Goal: Find specific page/section: Find specific page/section

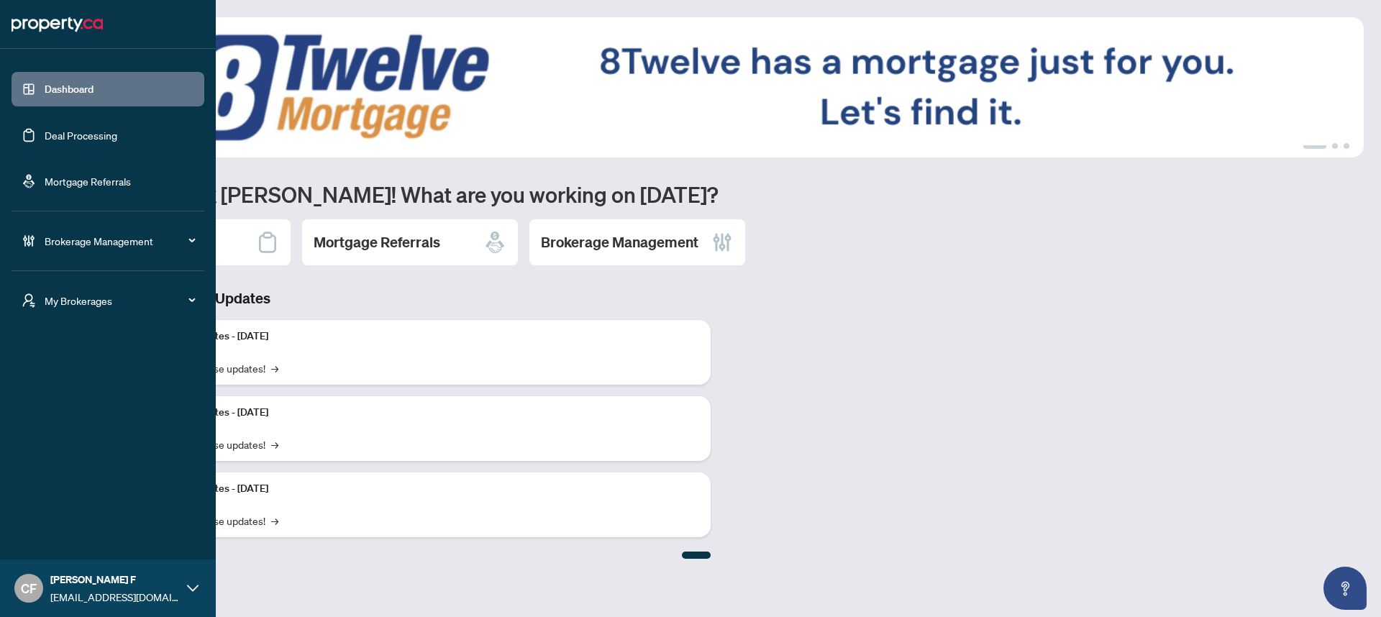
click at [58, 306] on span "My Brokerages" at bounding box center [120, 301] width 150 height 16
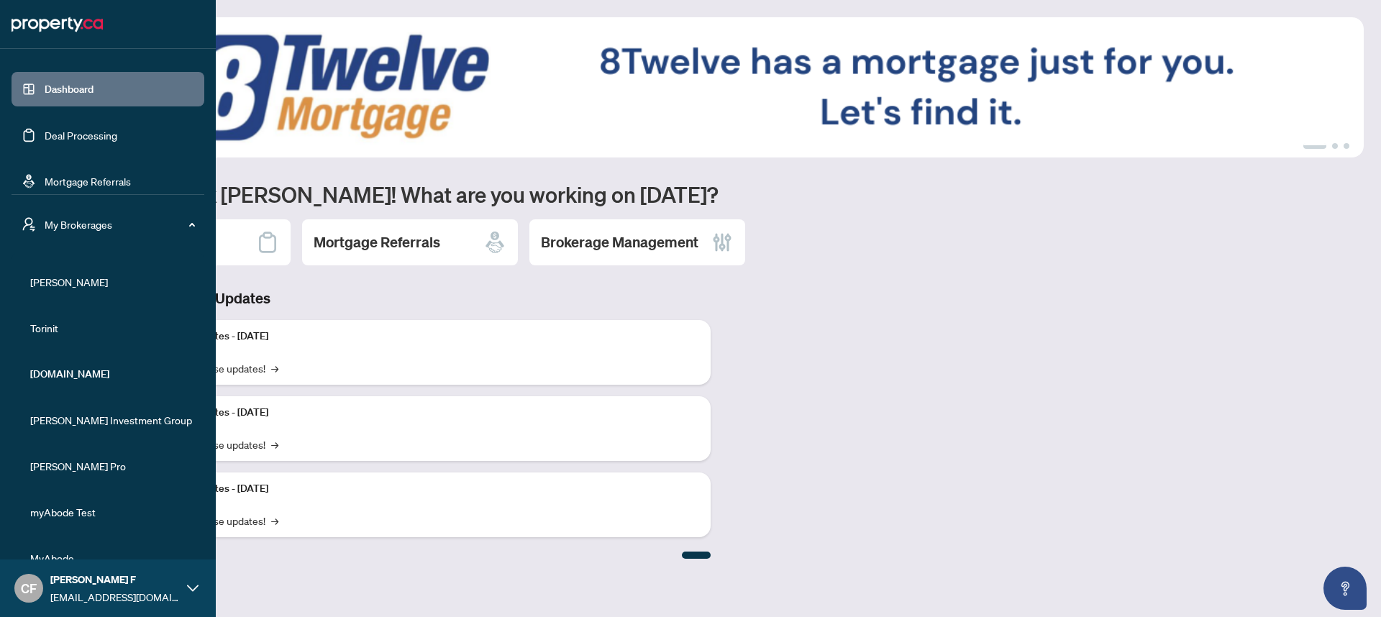
click at [61, 287] on span "RAHR" at bounding box center [112, 282] width 164 height 16
